Goal: Check status

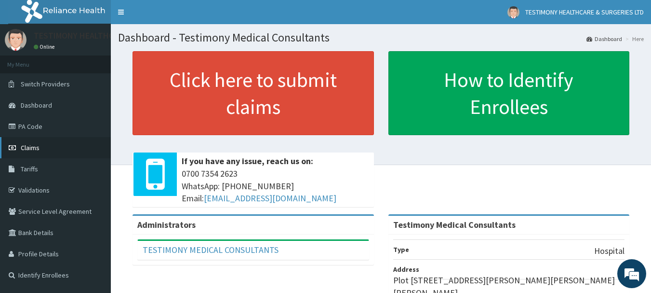
click at [56, 145] on link "Claims" at bounding box center [55, 147] width 111 height 21
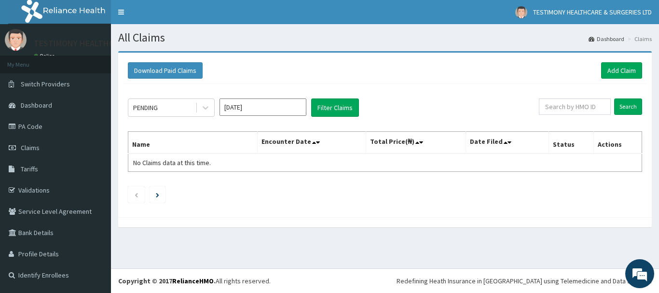
click at [295, 108] on input "[DATE]" at bounding box center [262, 106] width 87 height 17
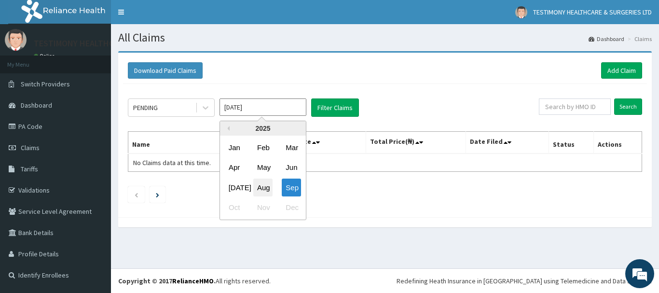
click at [264, 192] on div "Aug" at bounding box center [262, 187] width 19 height 18
type input "[DATE]"
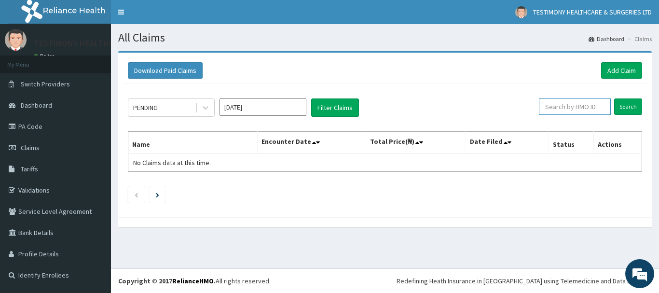
click at [554, 109] on input "text" at bounding box center [575, 106] width 72 height 16
click at [205, 104] on icon at bounding box center [206, 108] width 10 height 10
click at [323, 225] on div at bounding box center [384, 222] width 533 height 10
